Goal: Information Seeking & Learning: Understand process/instructions

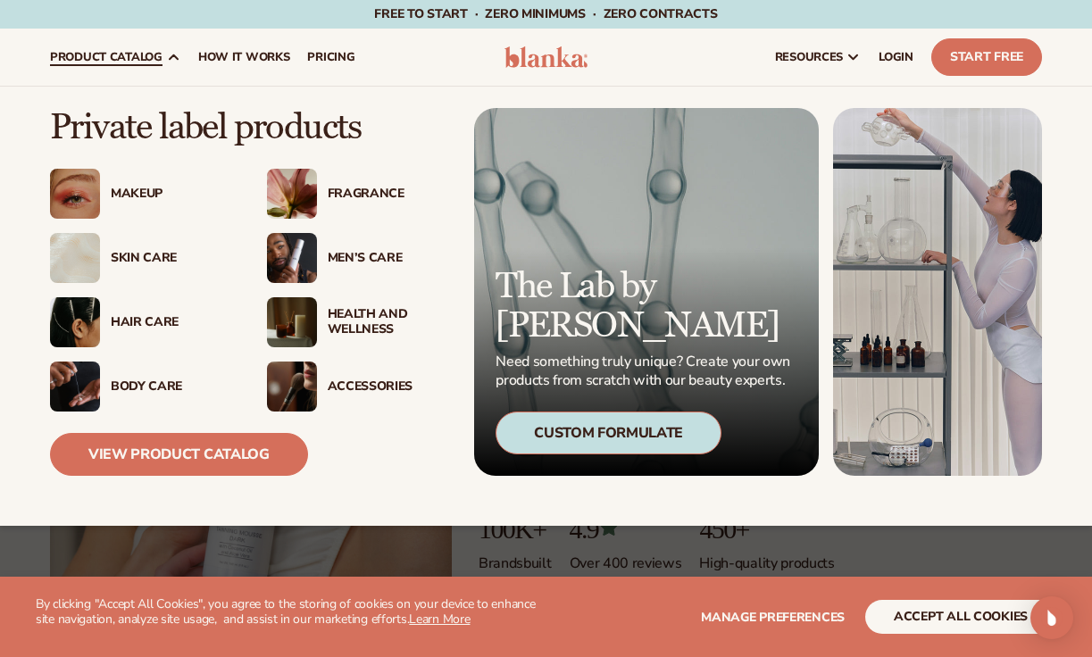
click at [609, 442] on div "Custom Formulate" at bounding box center [608, 433] width 226 height 43
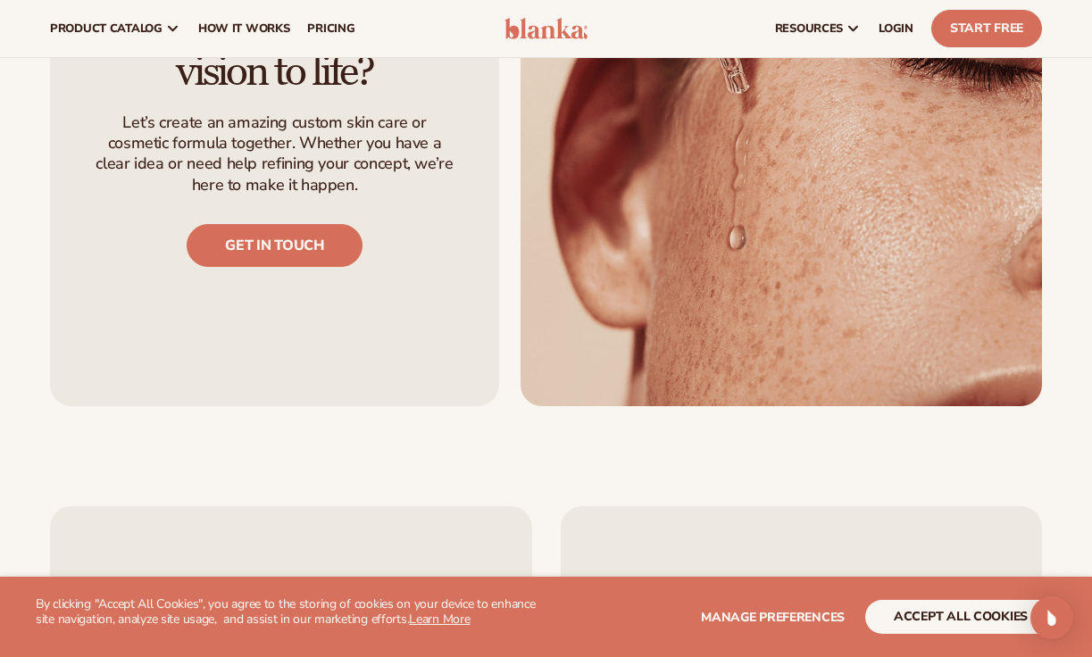
scroll to position [1270, 0]
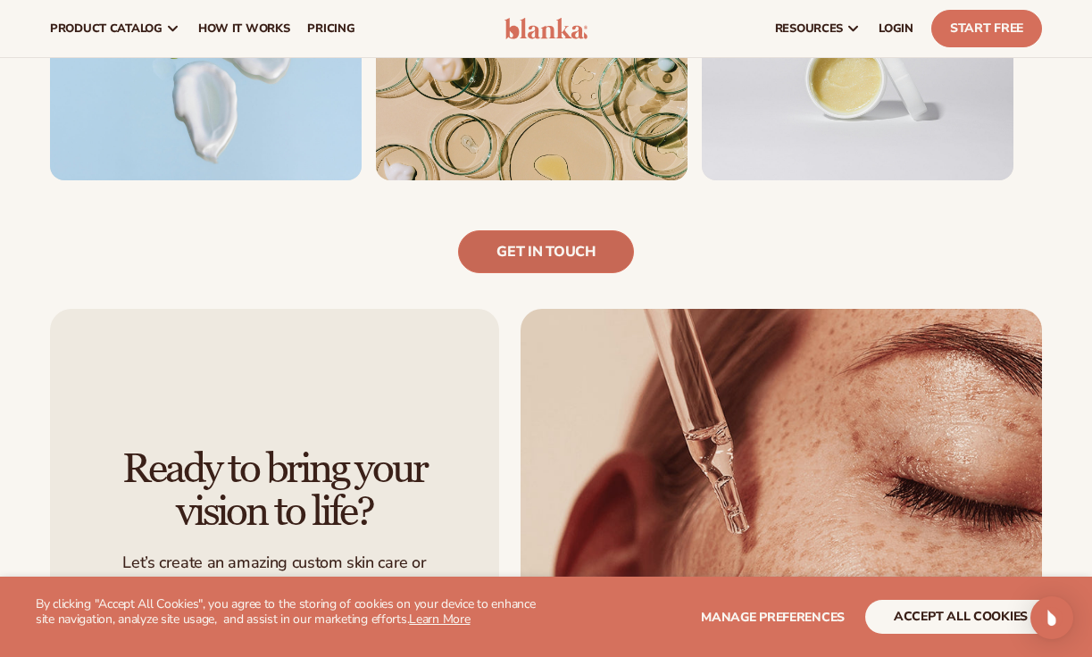
click at [606, 245] on link "Get in touch" at bounding box center [545, 251] width 175 height 43
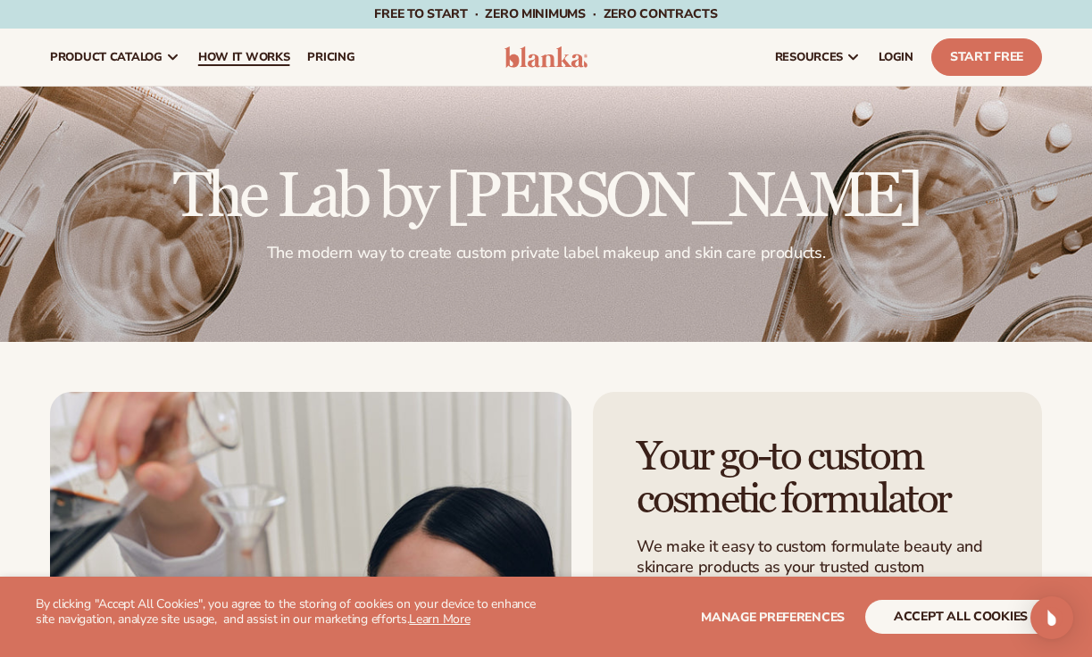
click at [285, 54] on span "How It Works" at bounding box center [244, 57] width 92 height 14
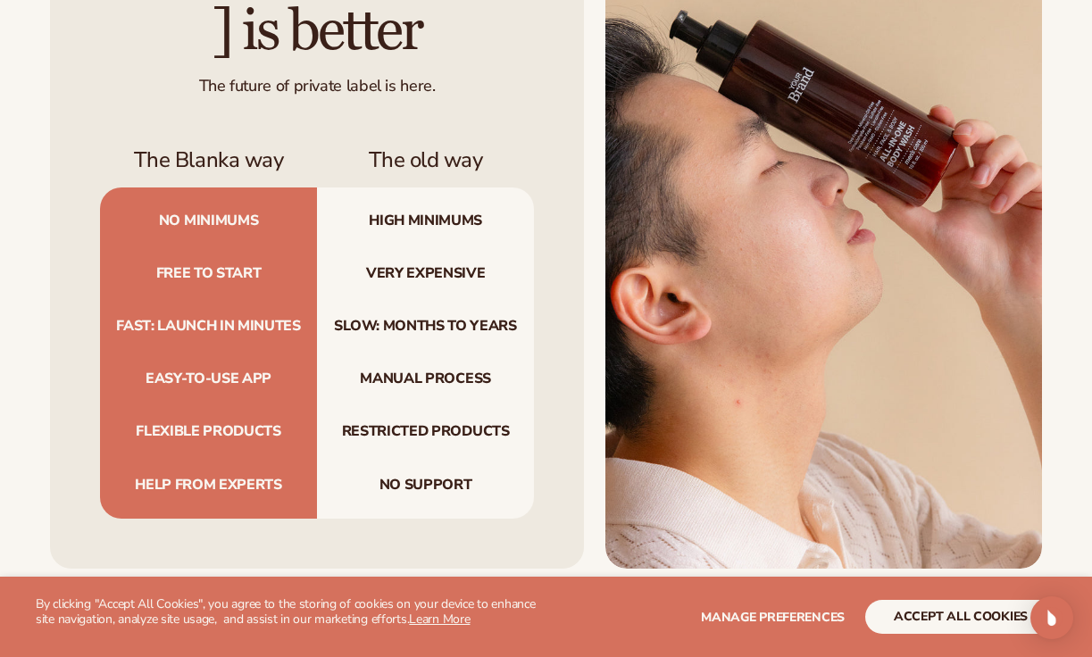
scroll to position [1792, 0]
